Goal: Task Accomplishment & Management: Use online tool/utility

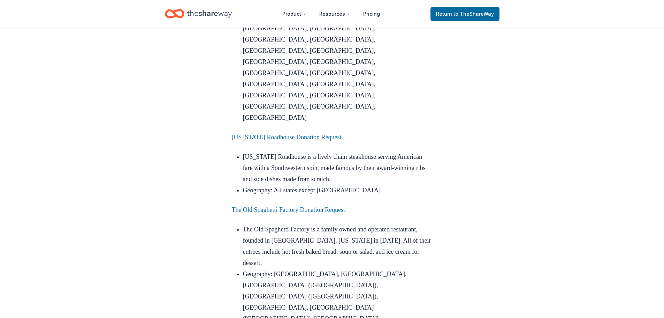
scroll to position [837, 0]
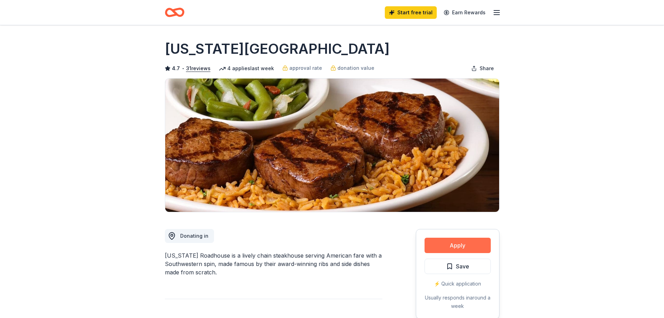
click at [444, 244] on button "Apply" at bounding box center [458, 244] width 66 height 15
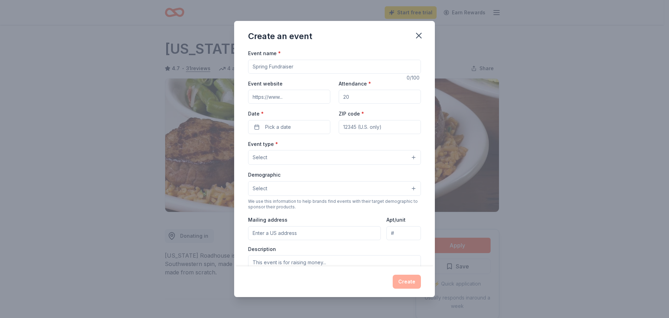
click at [426, 21] on div "Create an event" at bounding box center [334, 35] width 201 height 28
click at [426, 29] on div "Create an event" at bounding box center [334, 35] width 201 height 28
click at [432, 24] on div "Create an event" at bounding box center [334, 35] width 201 height 28
click at [428, 30] on div "Create an event" at bounding box center [334, 35] width 201 height 28
click at [419, 33] on icon "button" at bounding box center [419, 36] width 10 height 10
